Goal: Check status: Check status

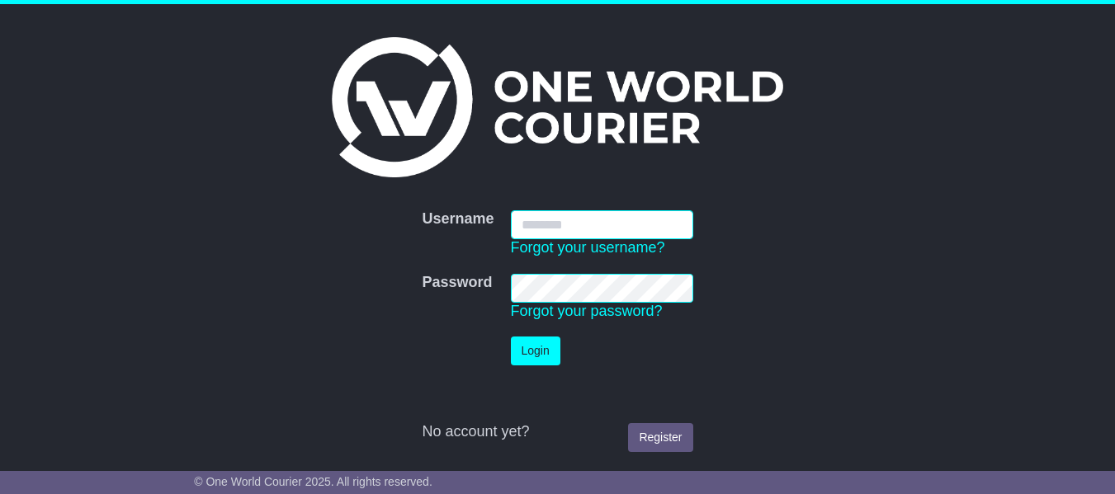
type input "**********"
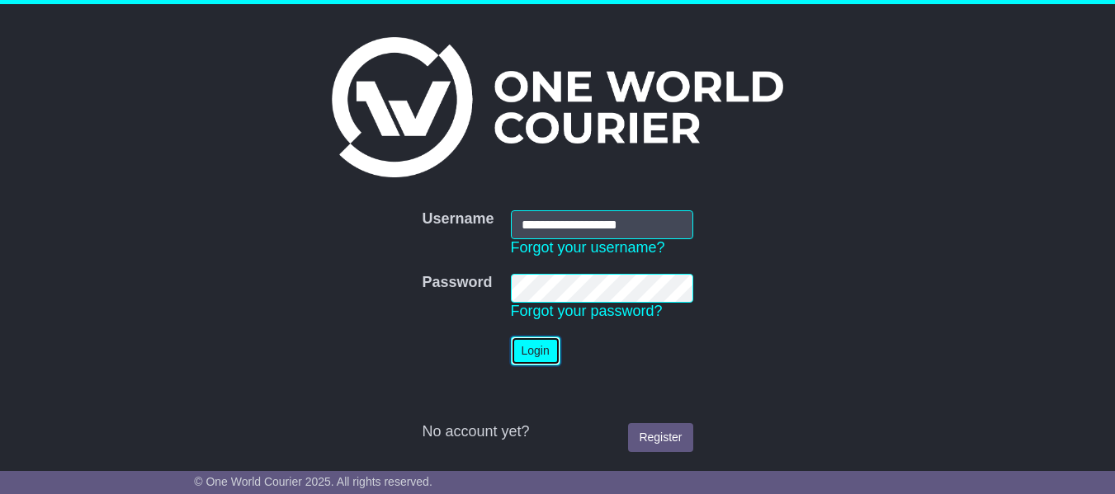
click at [536, 342] on button "Login" at bounding box center [536, 351] width 50 height 29
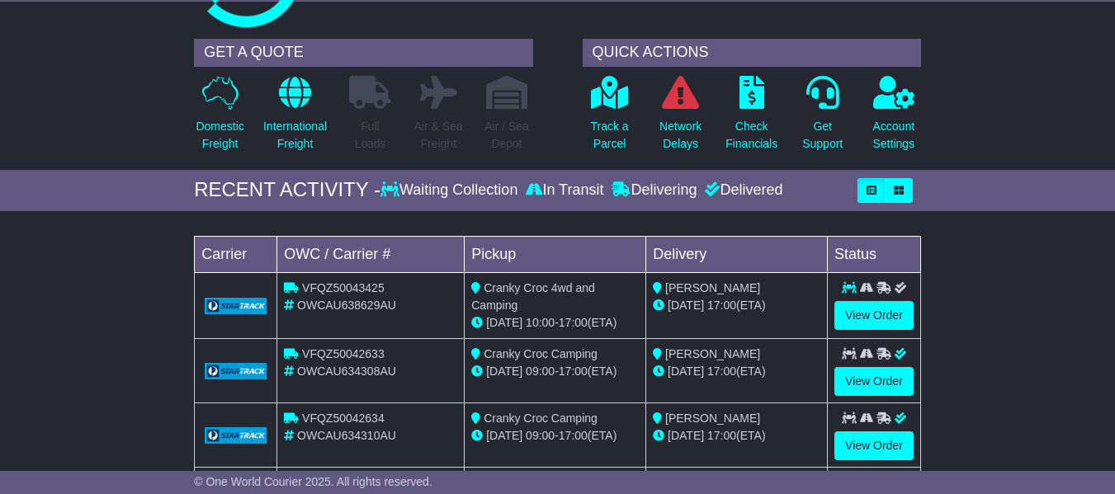
scroll to position [193, 0]
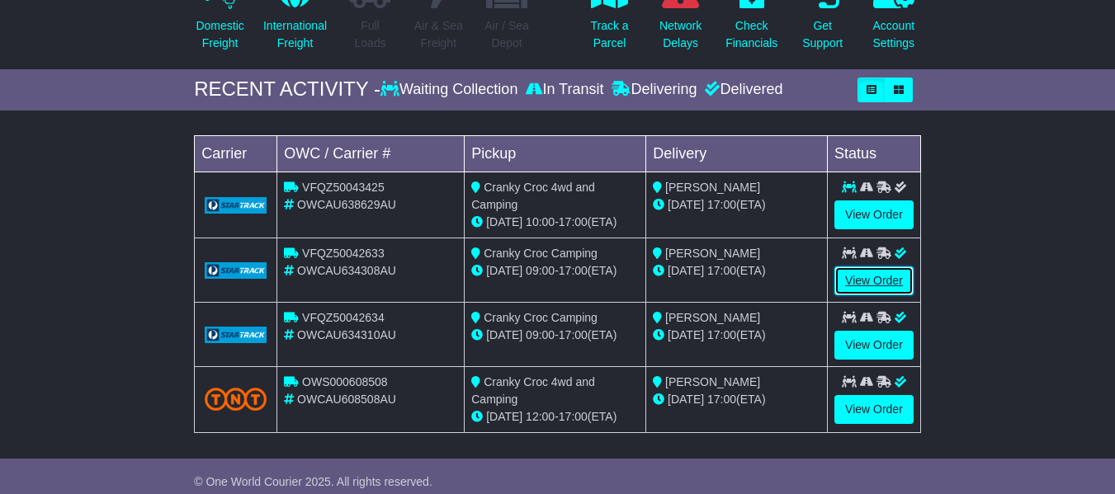
click at [870, 296] on link "View Order" at bounding box center [874, 281] width 79 height 29
